Goal: Task Accomplishment & Management: Manage account settings

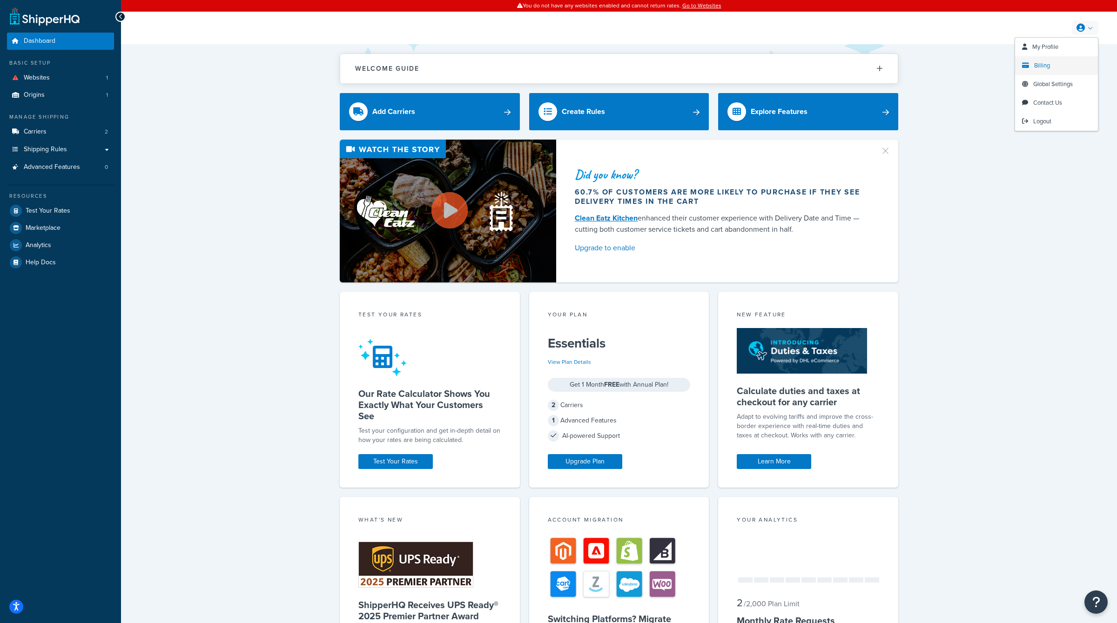
click at [1035, 69] on span "Billing" at bounding box center [1042, 65] width 16 height 9
click at [1045, 119] on span "Logout" at bounding box center [1042, 121] width 18 height 9
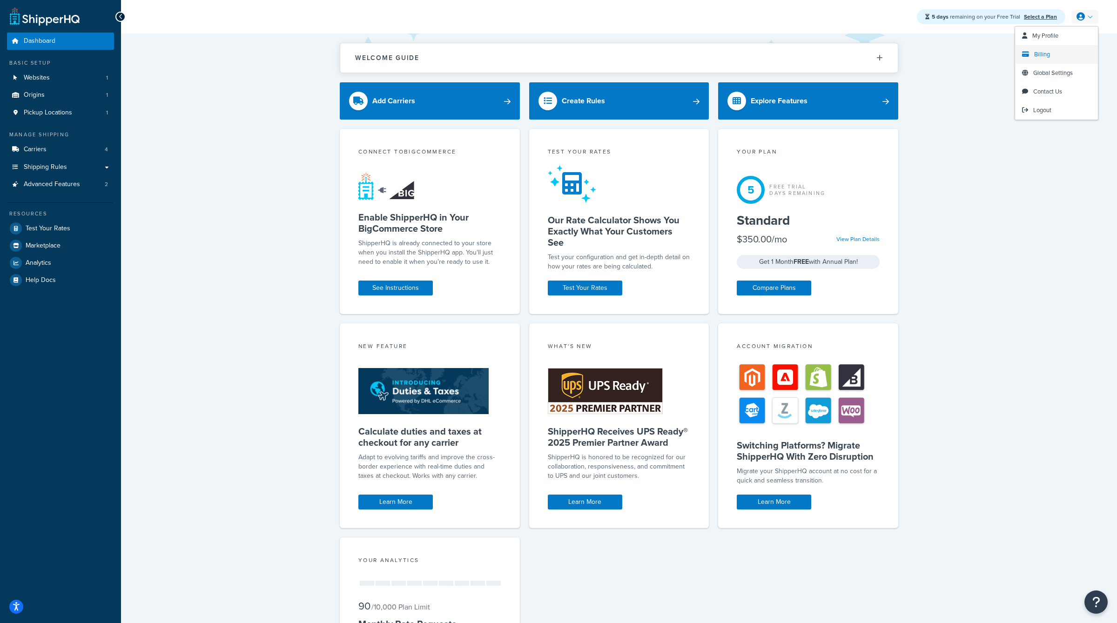
click at [1039, 51] on span "Billing" at bounding box center [1042, 54] width 16 height 9
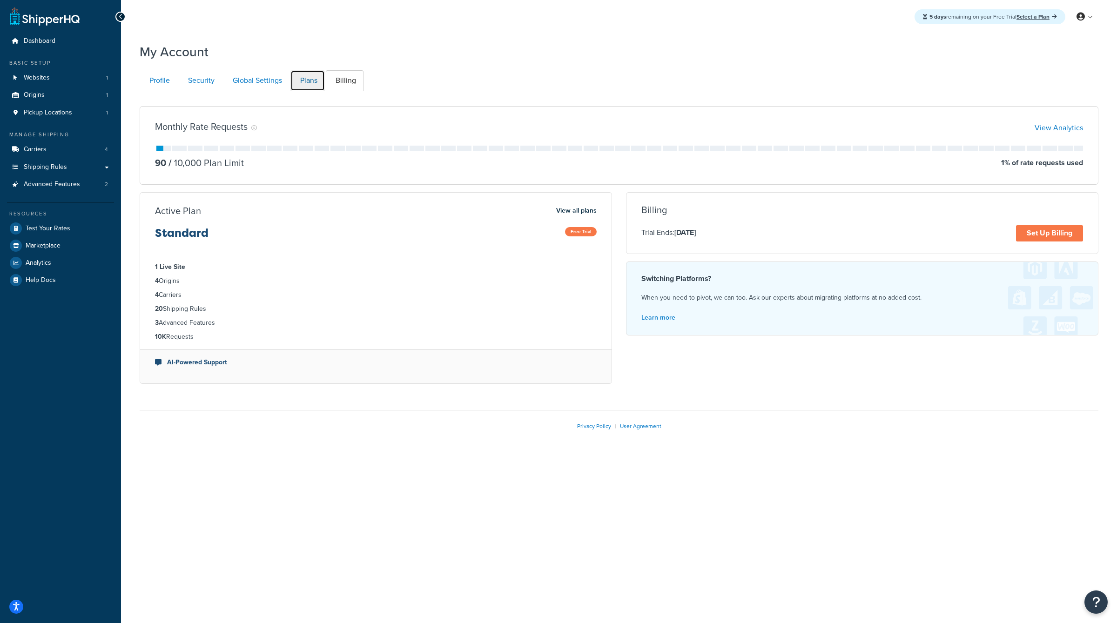
click at [316, 81] on link "Plans" at bounding box center [307, 80] width 34 height 21
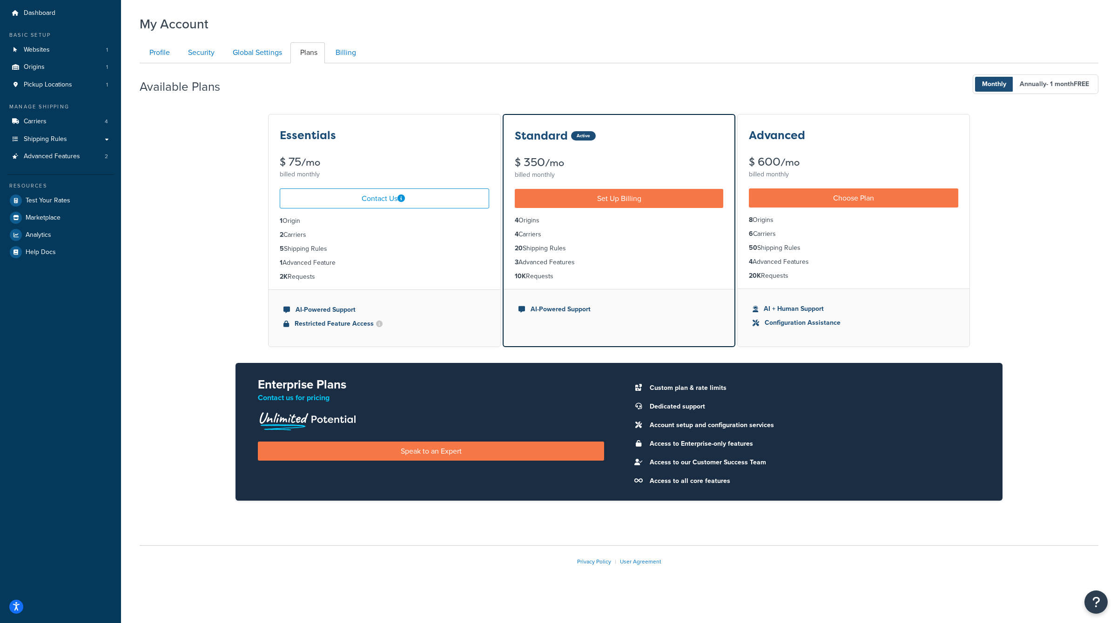
drag, startPoint x: 329, startPoint y: 283, endPoint x: 244, endPoint y: 219, distance: 105.9
click at [244, 219] on div "Essentials $ 75 /mo billed monthly Contact Us 1 Origin 2 Carriers 5 Shipping Ru…" at bounding box center [619, 314] width 959 height 403
copy ul "1 Origin 2 Carriers 5 Shipping Rules 1 Advanced Feature 2K Requests"
click at [80, 122] on link "Carriers 4" at bounding box center [60, 121] width 107 height 17
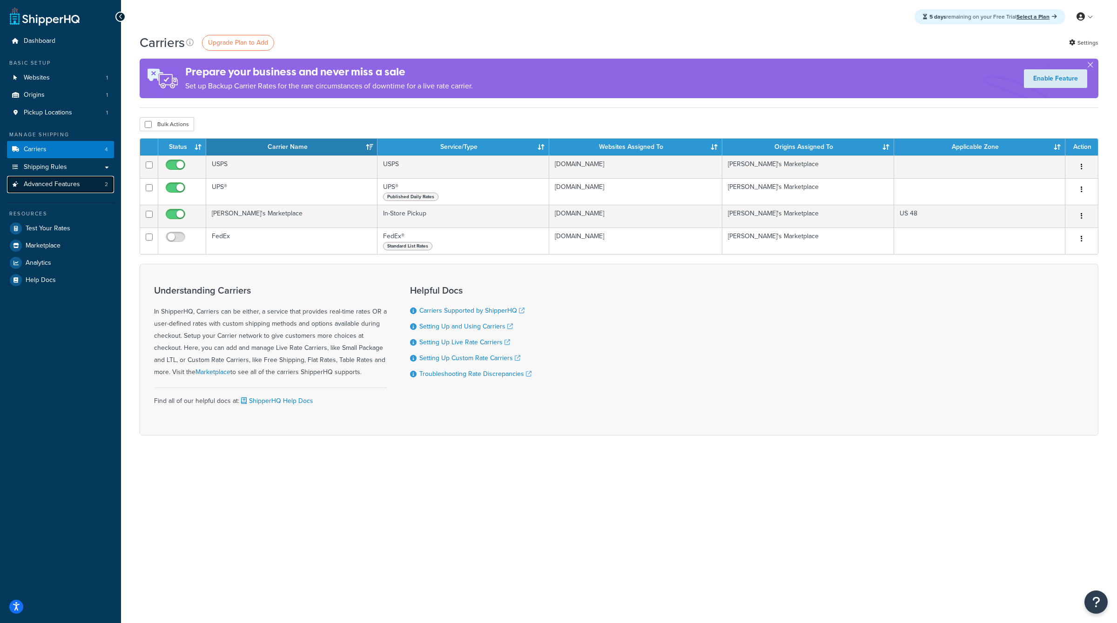
click at [85, 185] on link "Advanced Features 2" at bounding box center [60, 184] width 107 height 17
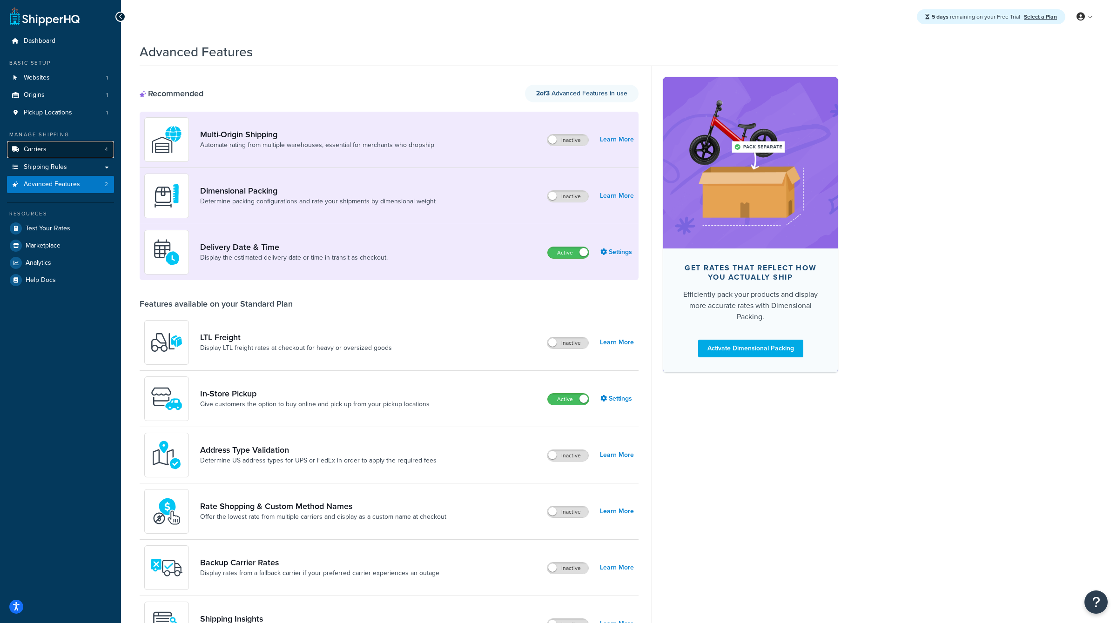
click at [81, 149] on link "Carriers 4" at bounding box center [60, 149] width 107 height 17
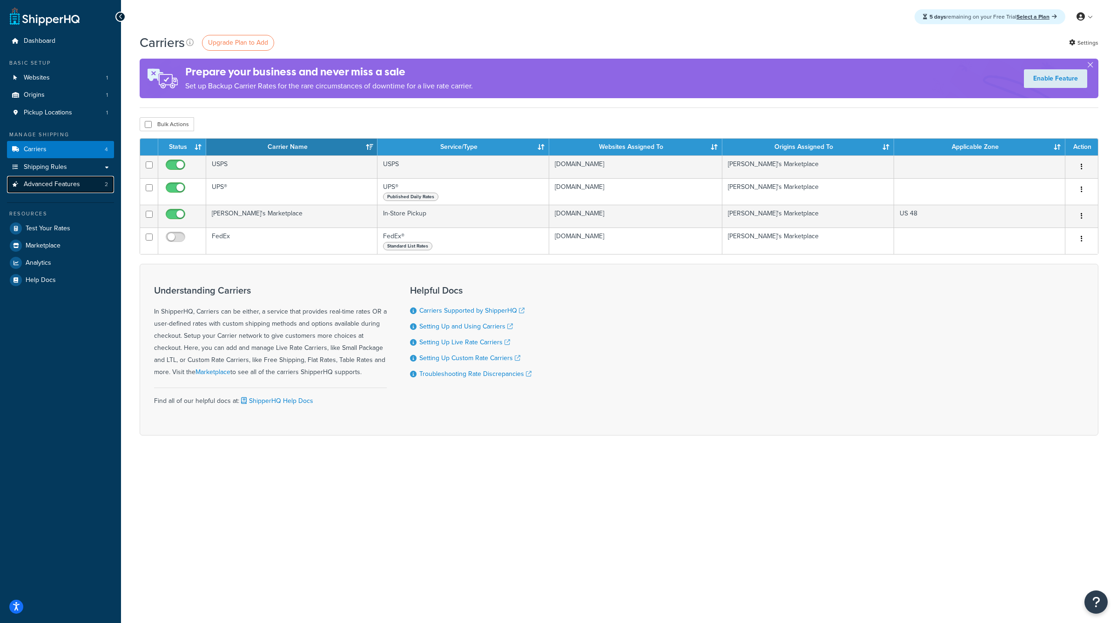
click at [50, 184] on span "Advanced Features" at bounding box center [52, 185] width 56 height 8
